Goal: Information Seeking & Learning: Learn about a topic

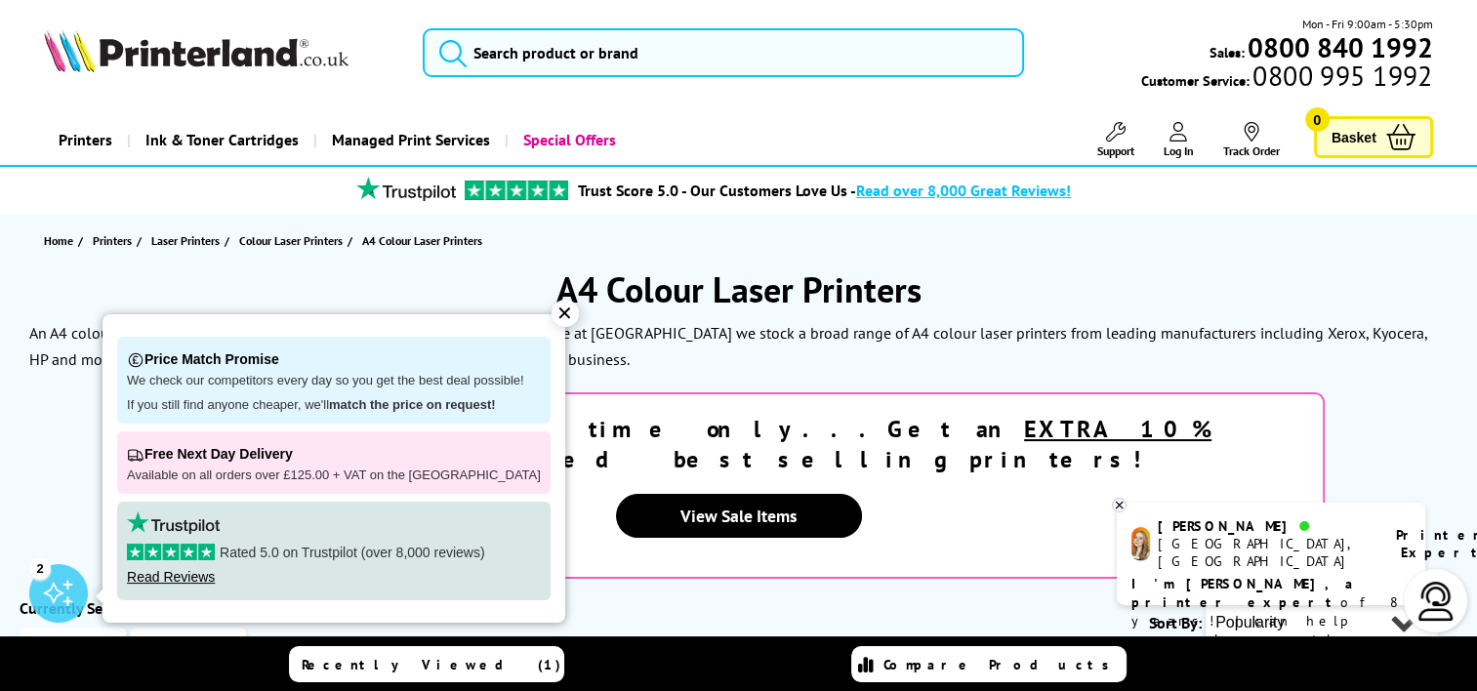
click at [552, 314] on div "✕" at bounding box center [565, 313] width 27 height 27
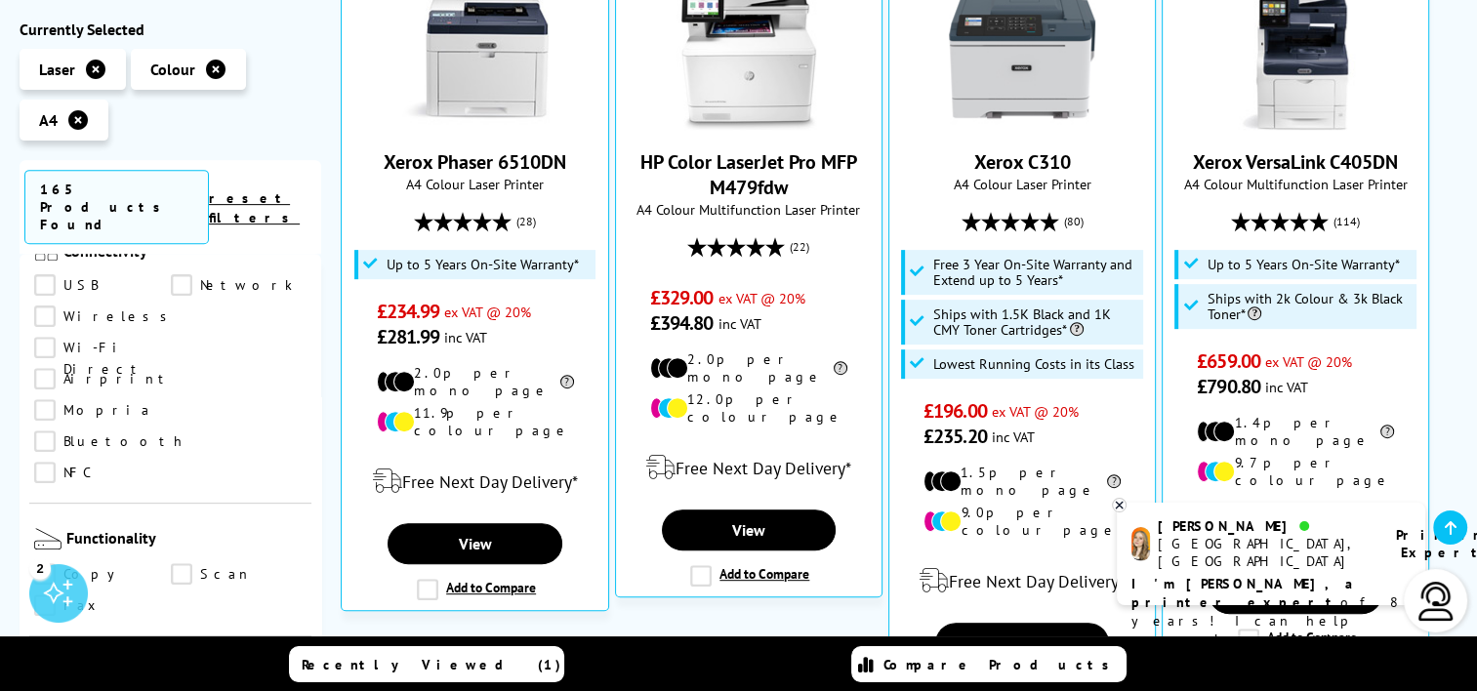
scroll to position [879, 0]
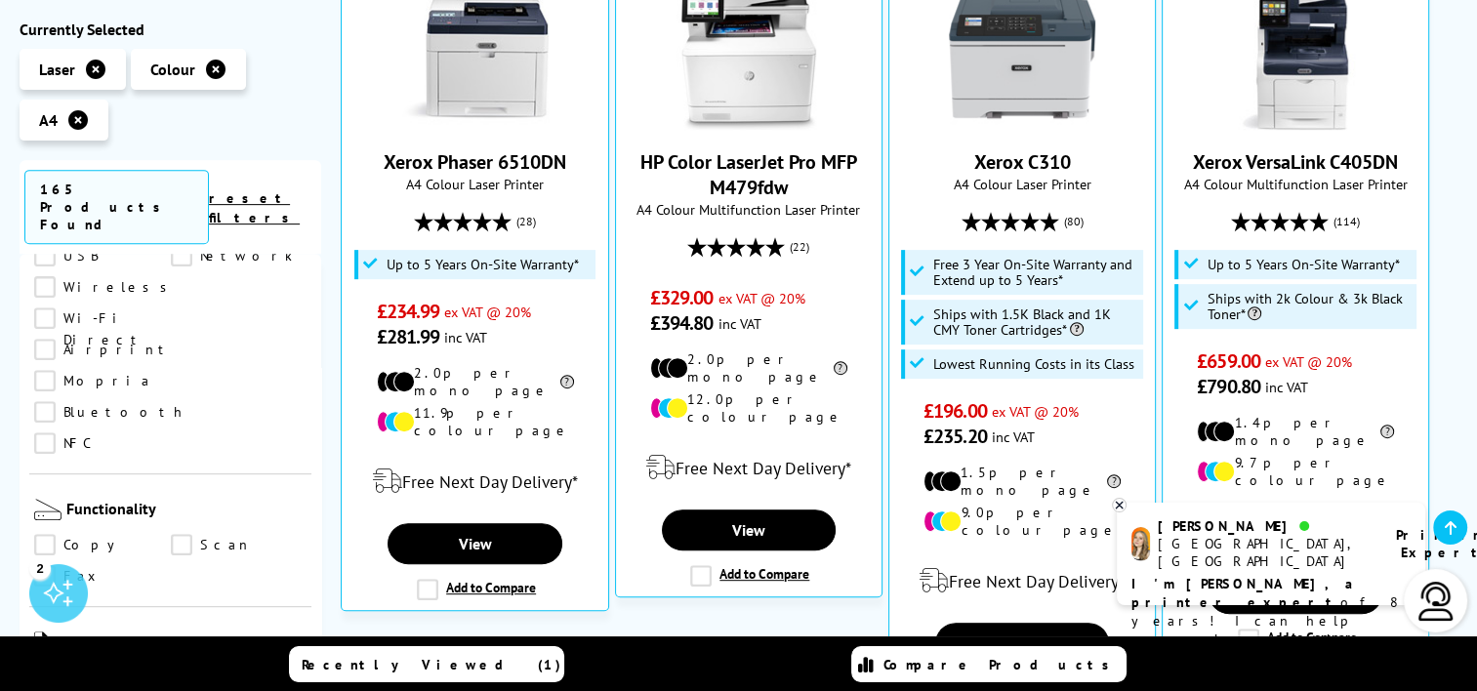
click at [42, 534] on link "Copy" at bounding box center [102, 544] width 137 height 21
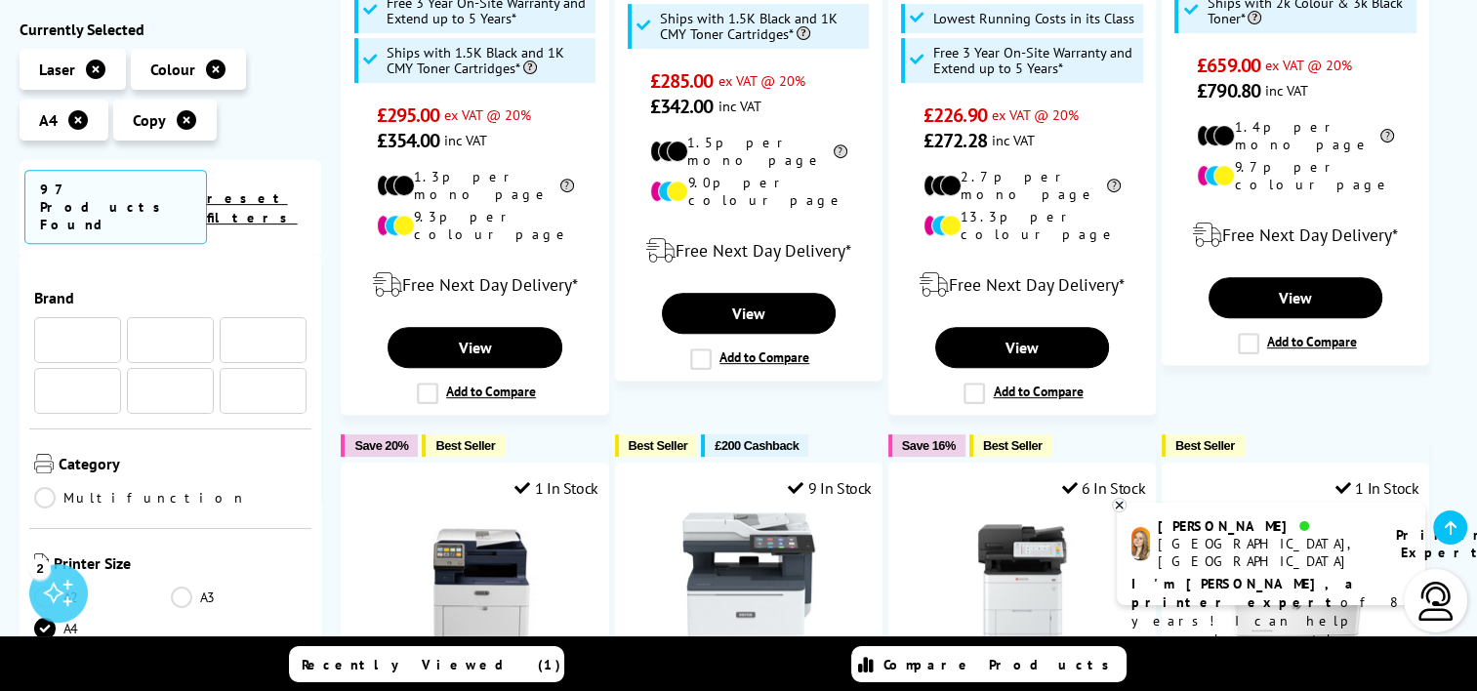
scroll to position [879, 0]
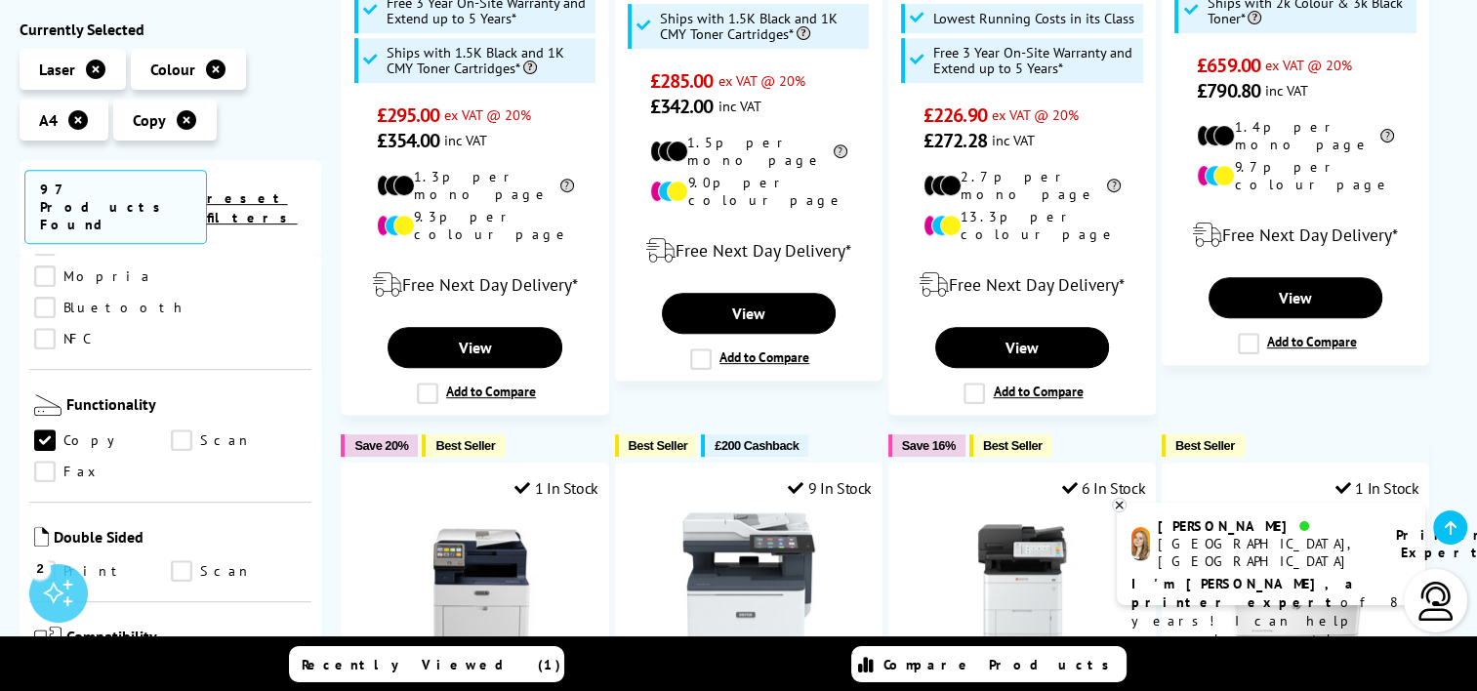
click at [180, 431] on link "Scan" at bounding box center [239, 441] width 137 height 21
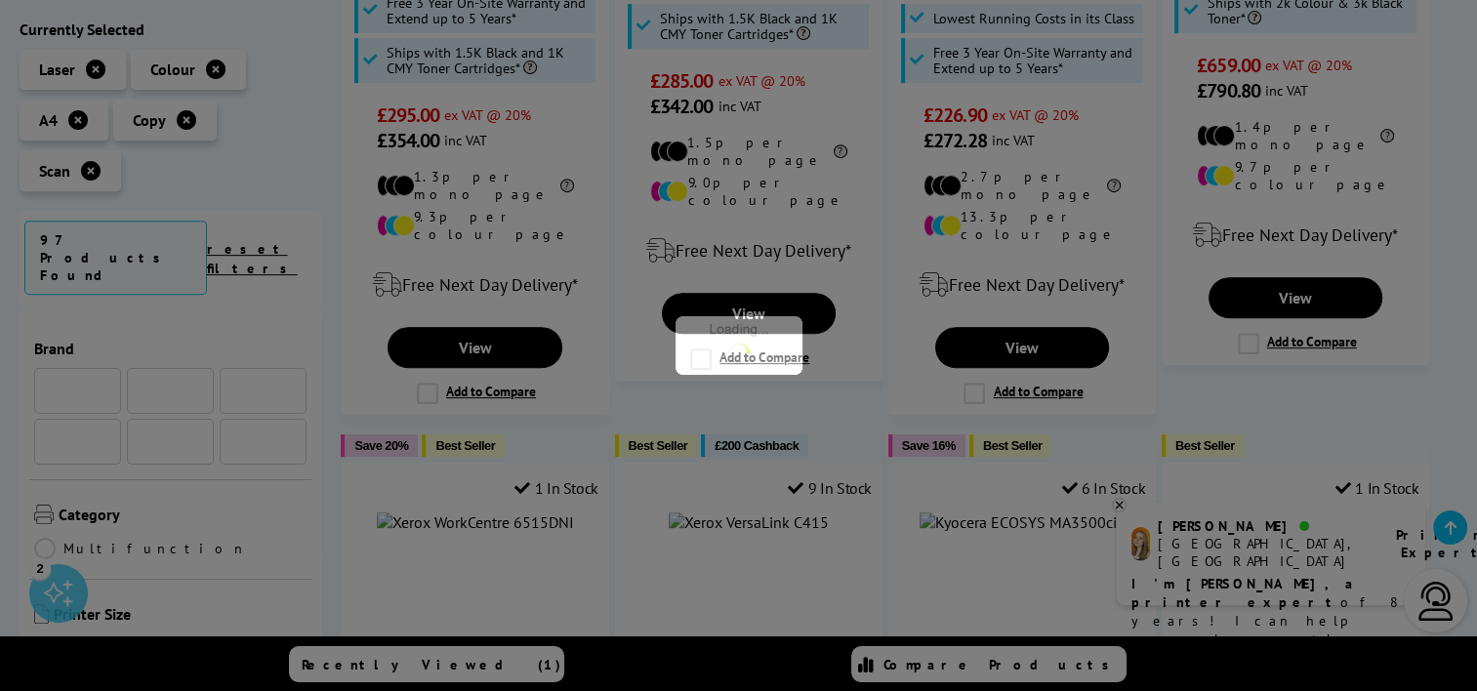
scroll to position [879, 0]
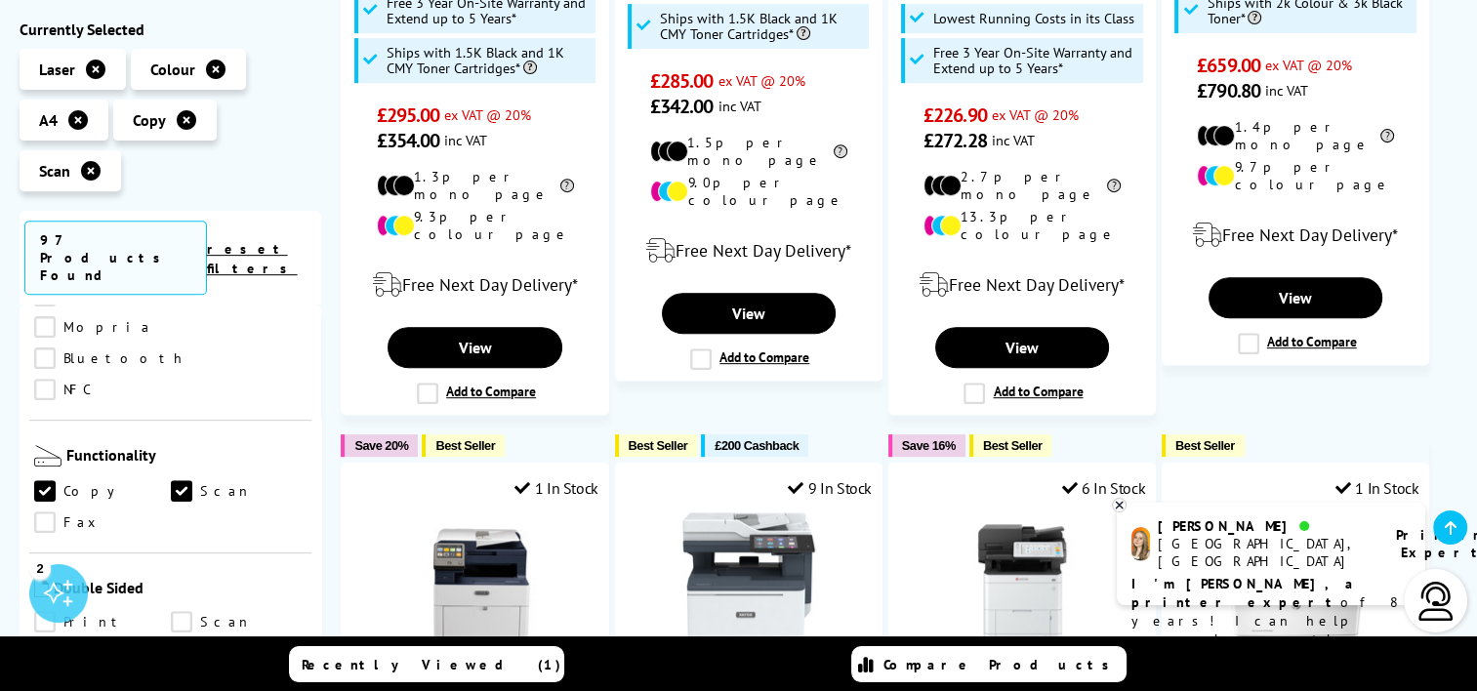
click at [50, 612] on link "Print" at bounding box center [102, 622] width 137 height 21
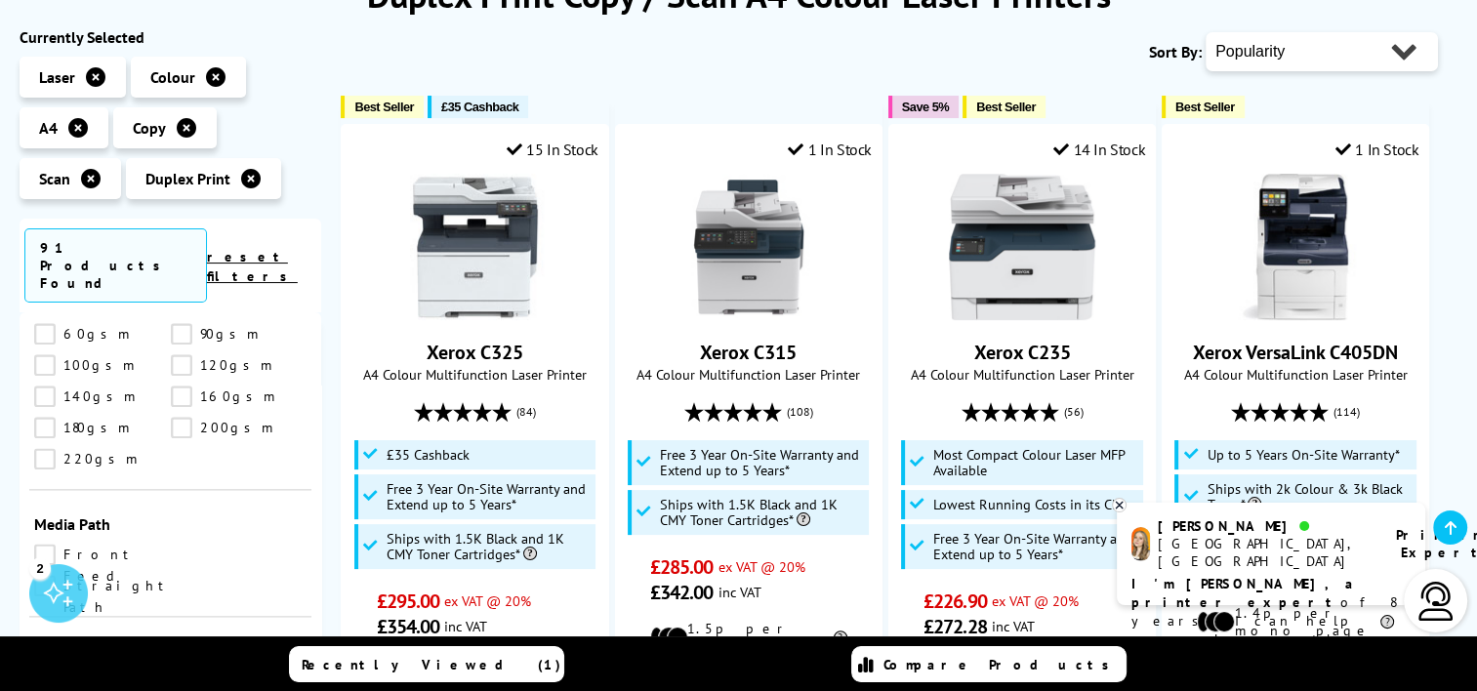
scroll to position [293, 0]
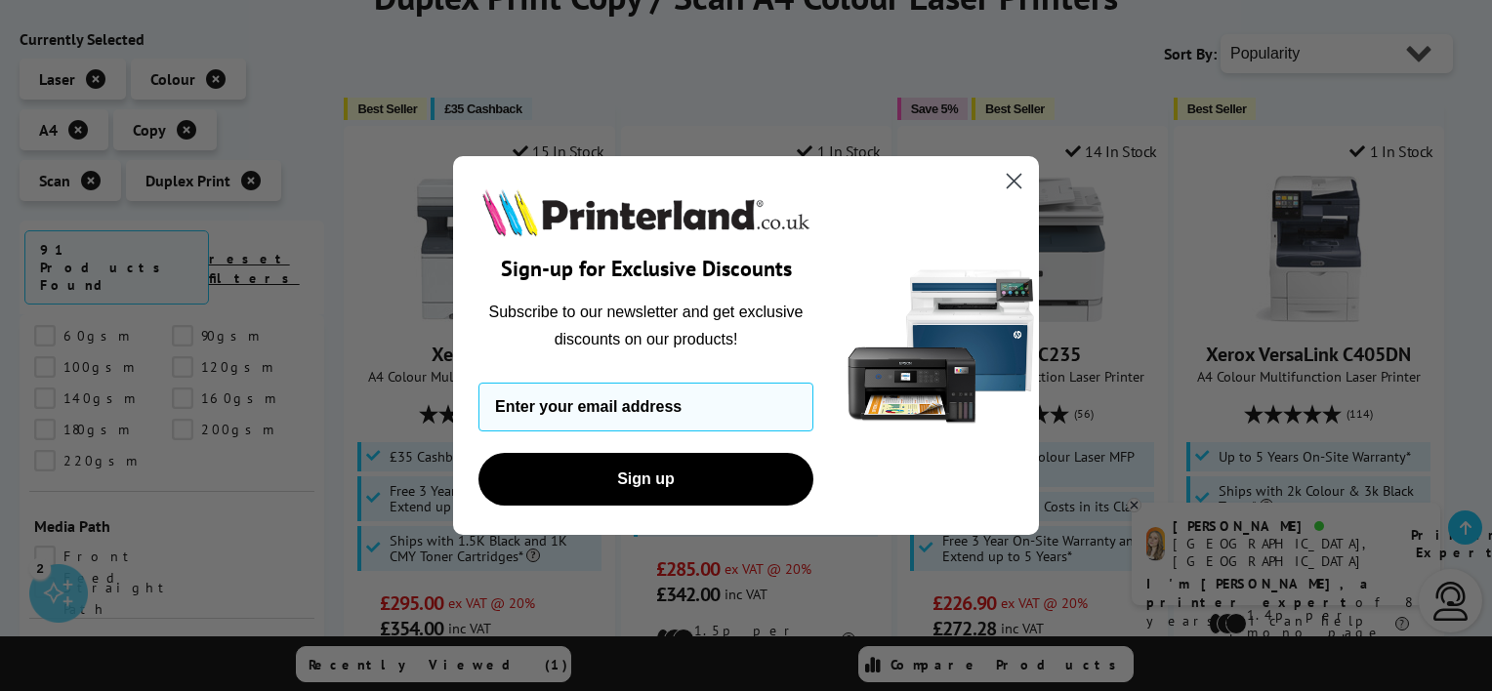
click at [1009, 192] on circle "Close dialog" at bounding box center [1014, 181] width 32 height 32
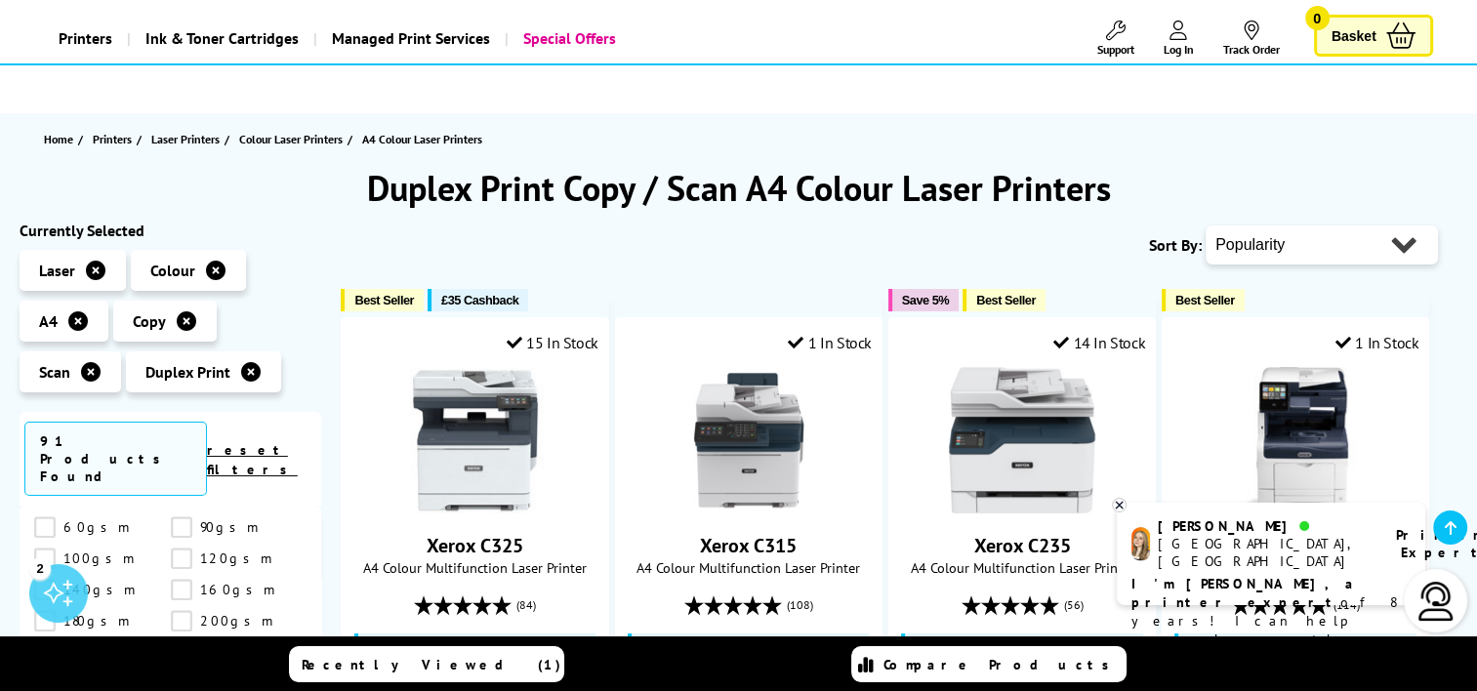
scroll to position [0, 0]
